Goal: Task Accomplishment & Management: Use online tool/utility

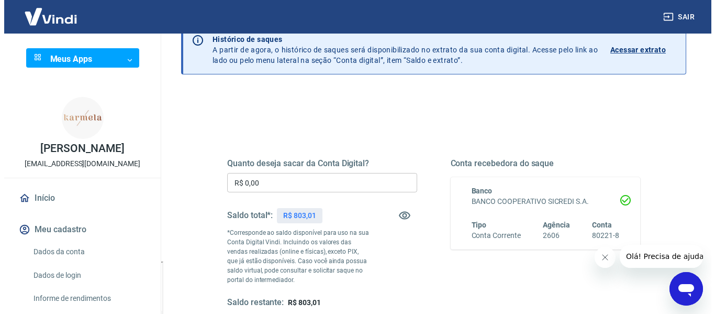
scroll to position [105, 0]
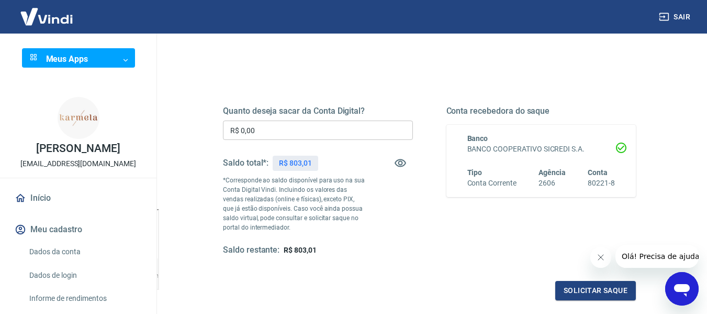
click at [302, 136] on input "R$ 0,00" at bounding box center [318, 129] width 190 height 19
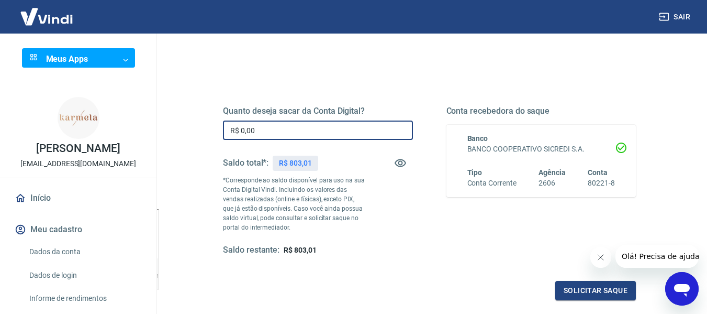
click at [302, 136] on input "R$ 0,00" at bounding box center [318, 129] width 190 height 19
type input "R$ 803,01"
click at [610, 285] on button "Solicitar saque" at bounding box center [595, 290] width 81 height 19
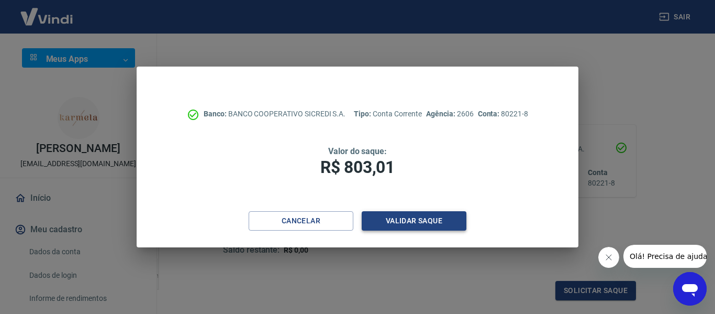
click at [435, 221] on button "Validar saque" at bounding box center [414, 220] width 105 height 19
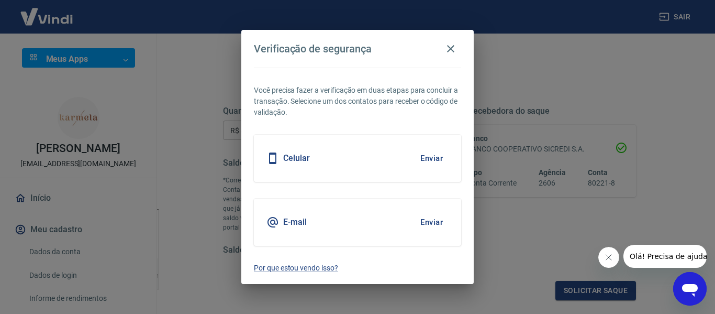
click at [376, 215] on div "E-mail Enviar" at bounding box center [357, 221] width 207 height 47
click at [423, 220] on button "Enviar" at bounding box center [432, 222] width 34 height 22
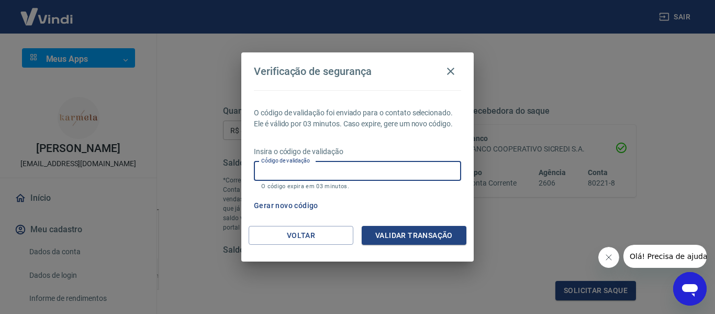
click at [311, 175] on input "Código de validação" at bounding box center [357, 170] width 207 height 19
type input "854586"
click at [410, 224] on div "O código de validação foi enviado para o contato selecionado. Ele é válido por …" at bounding box center [357, 158] width 232 height 136
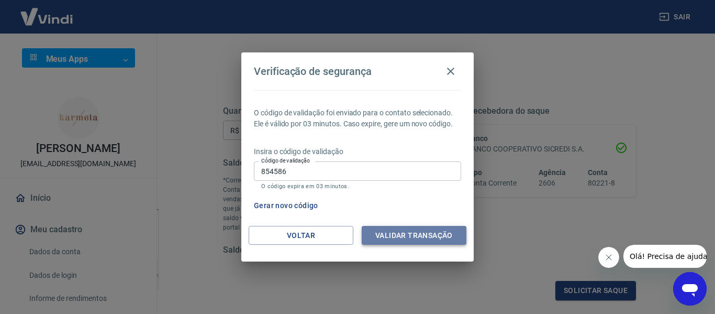
click at [409, 237] on button "Validar transação" at bounding box center [414, 235] width 105 height 19
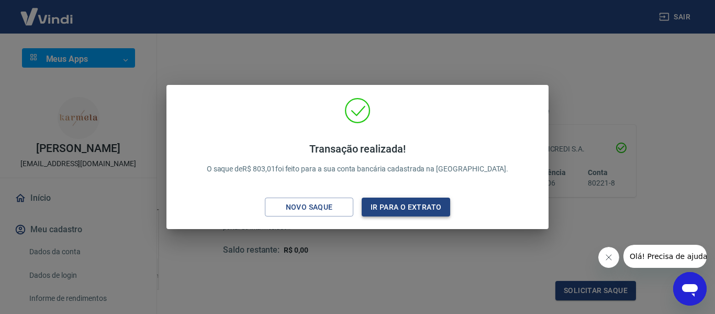
click at [408, 209] on button "Ir para o extrato" at bounding box center [406, 206] width 88 height 19
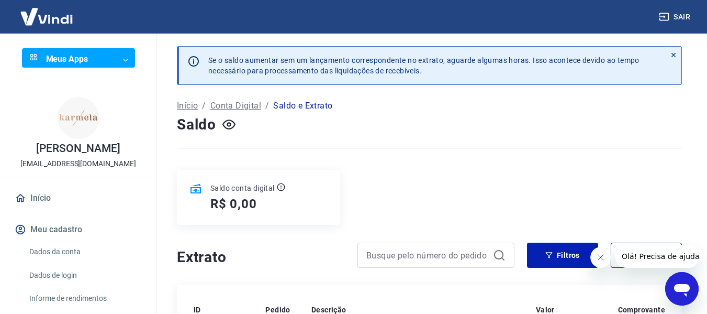
scroll to position [209, 0]
